Goal: Find specific fact: Find contact information

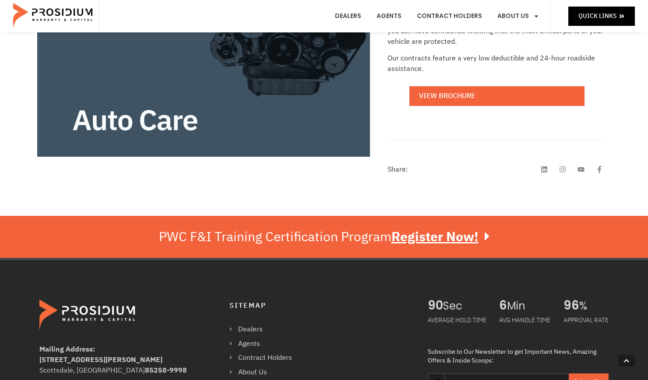
scroll to position [302, 0]
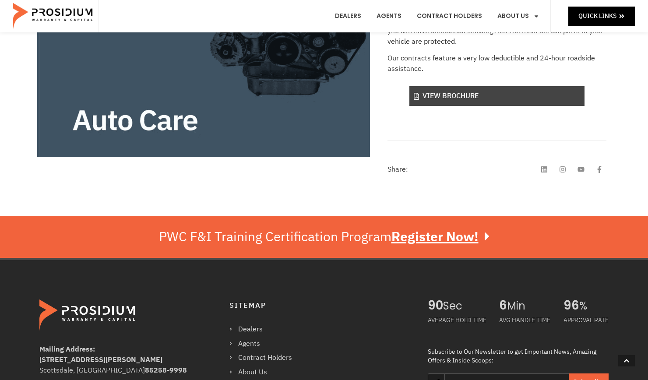
click at [485, 91] on link "View Brochure" at bounding box center [496, 96] width 175 height 20
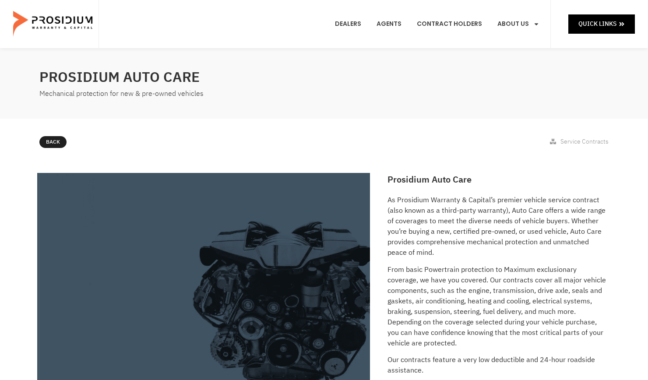
scroll to position [0, 0]
click at [442, 25] on link "Contract Holders" at bounding box center [449, 24] width 78 height 32
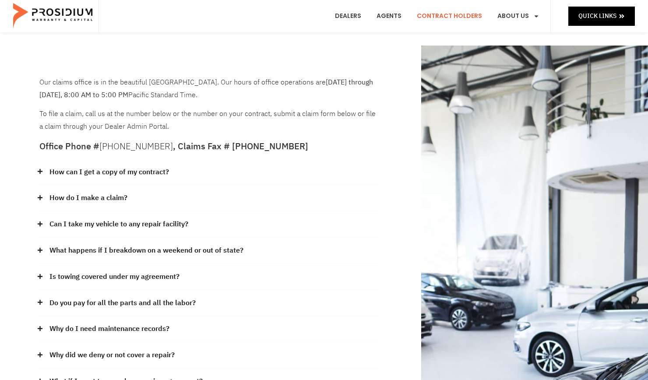
scroll to position [7, 0]
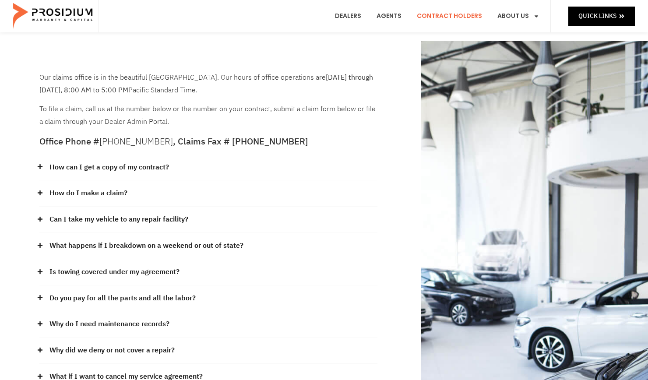
click at [121, 165] on link "How can I get a copy of my contract?" at bounding box center [109, 167] width 120 height 13
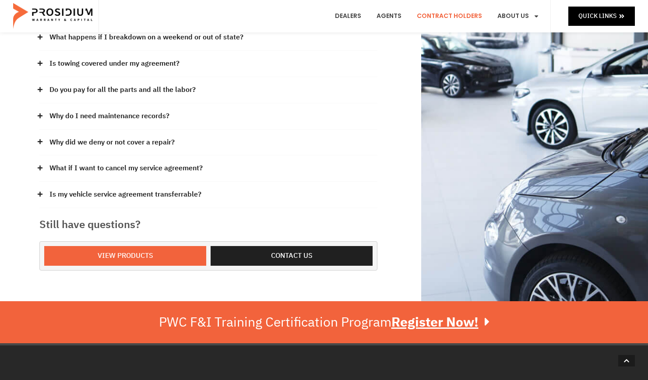
scroll to position [279, 0]
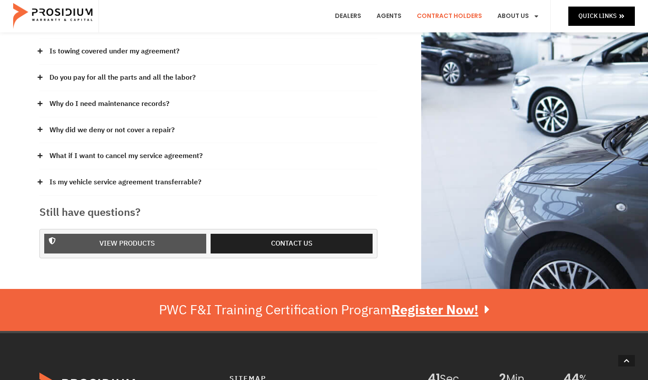
click at [116, 237] on span "View Products" at bounding box center [127, 243] width 56 height 13
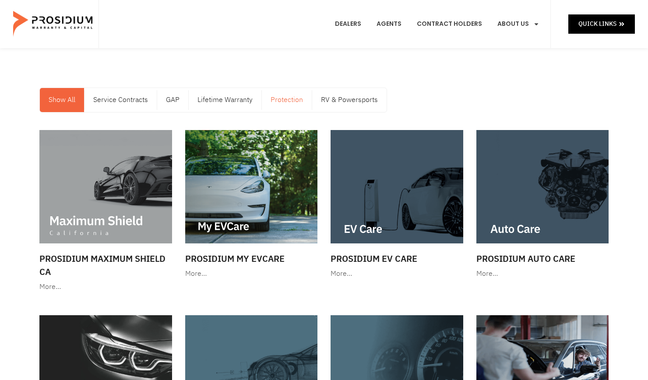
click at [278, 99] on link "Protection" at bounding box center [287, 100] width 50 height 24
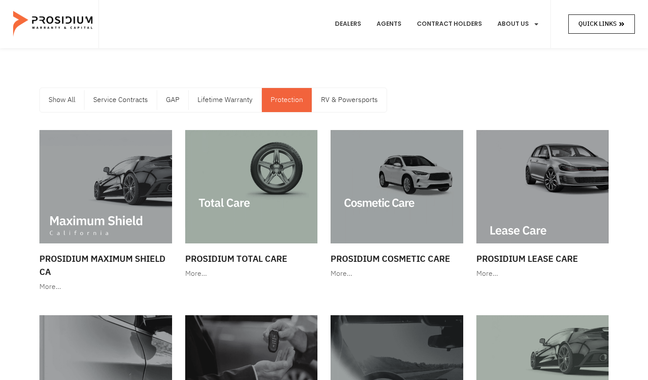
click at [611, 23] on span "Quick Links" at bounding box center [597, 23] width 38 height 11
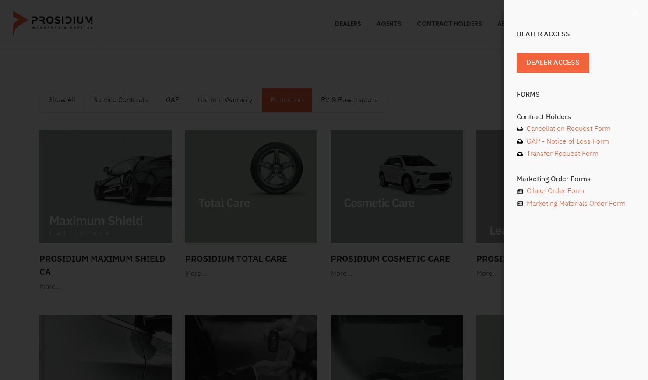
click at [634, 15] on use "Close" at bounding box center [635, 13] width 6 height 6
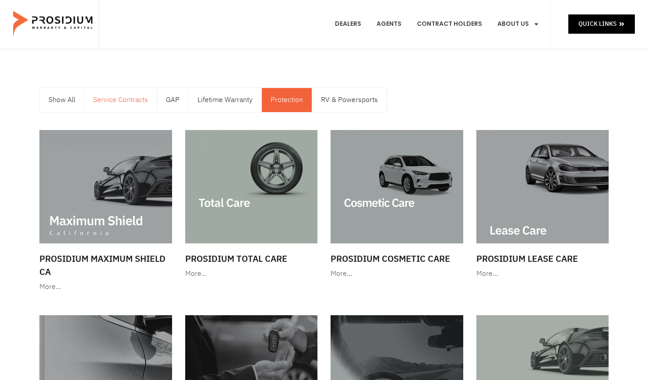
click at [114, 99] on link "Service Contracts" at bounding box center [121, 100] width 72 height 24
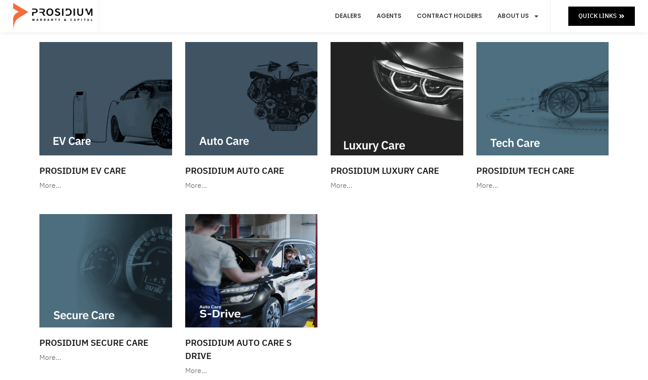
scroll to position [85, 0]
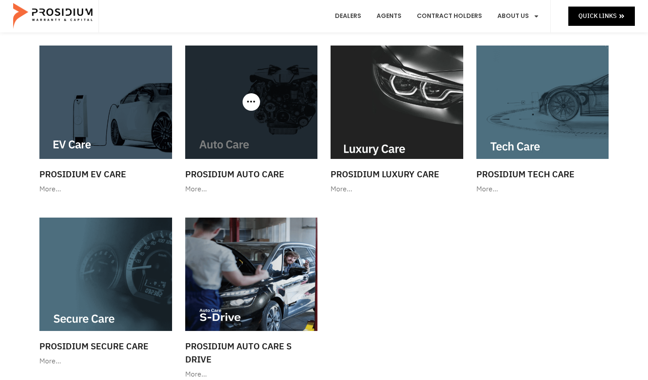
click at [226, 103] on img at bounding box center [251, 102] width 133 height 113
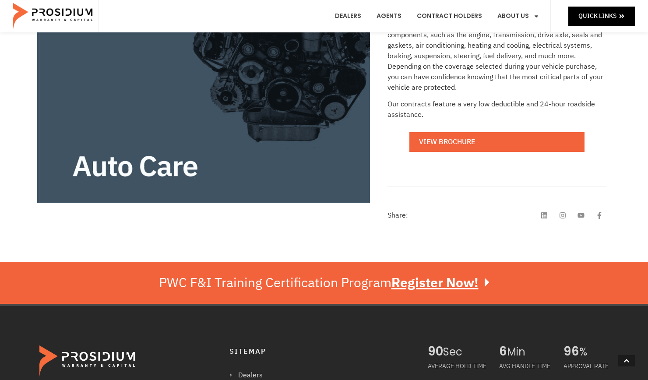
scroll to position [256, 0]
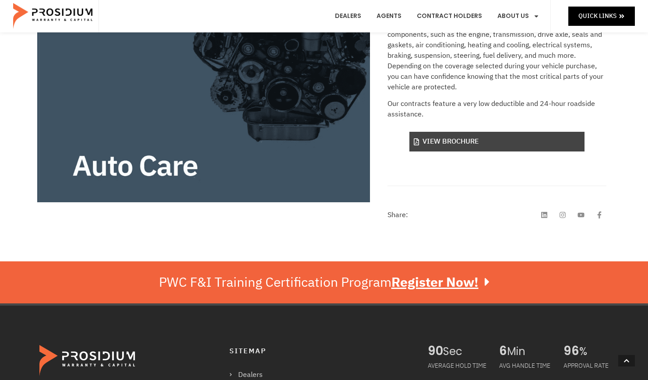
click at [467, 141] on link "View Brochure" at bounding box center [496, 142] width 175 height 20
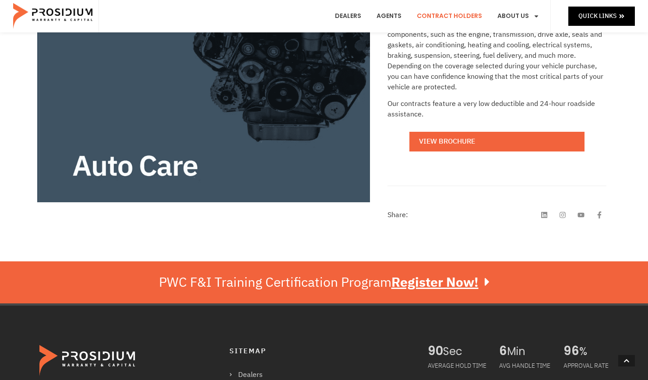
click at [451, 16] on link "Contract Holders" at bounding box center [449, 16] width 78 height 32
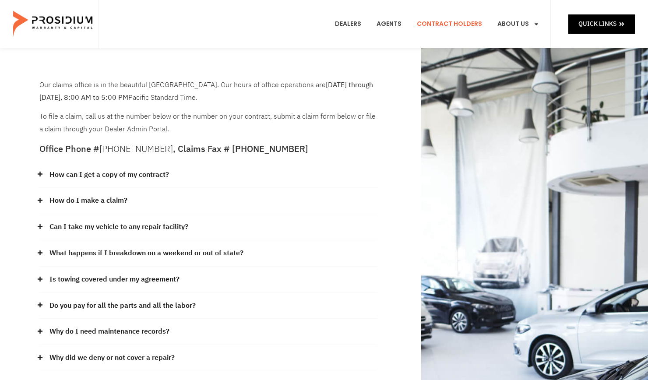
click at [115, 169] on link "How can I get a copy of my contract?" at bounding box center [109, 175] width 120 height 13
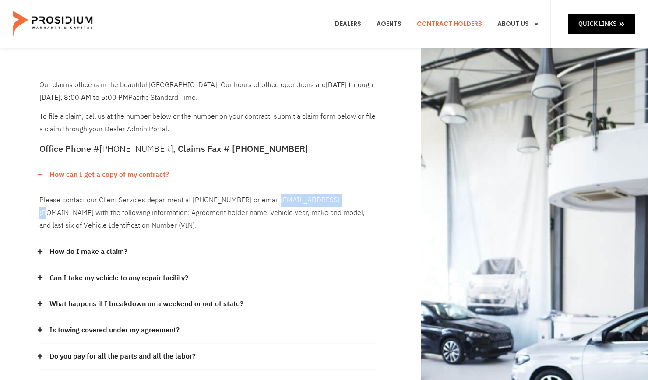
drag, startPoint x: 272, startPoint y: 198, endPoint x: 340, endPoint y: 201, distance: 68.4
click at [340, 201] on div "Please contact our Client Services department at [PHONE_NUMBER] or email [EMAIL…" at bounding box center [208, 212] width 338 height 51
copy div "[EMAIL_ADDRESS][DOMAIN_NAME]"
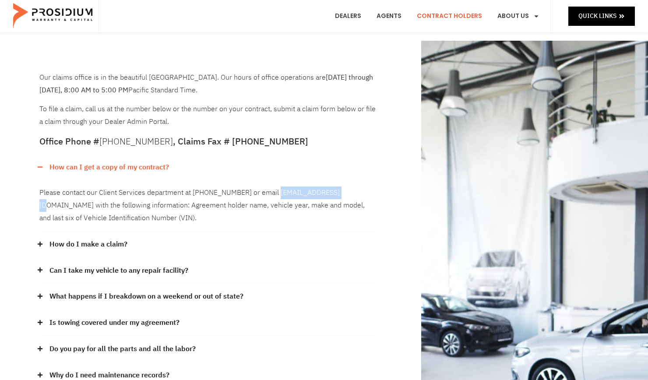
scroll to position [7, 0]
